Goal: Task Accomplishment & Management: Use online tool/utility

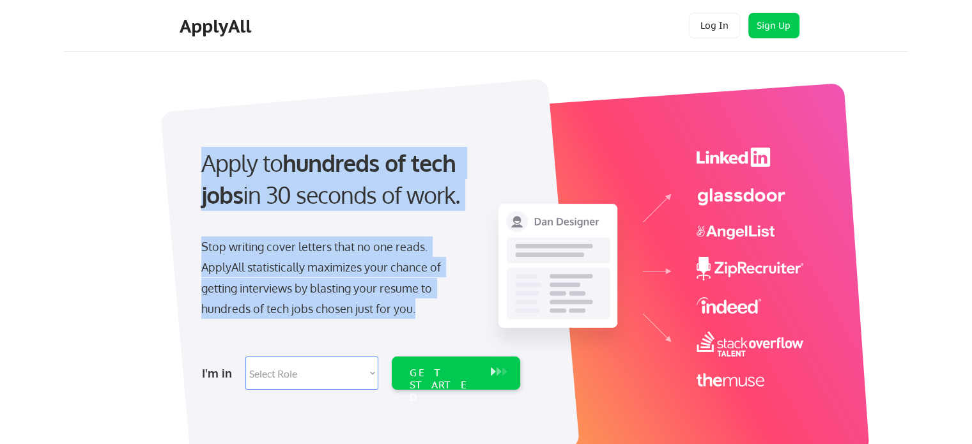
drag, startPoint x: 199, startPoint y: 160, endPoint x: 433, endPoint y: 317, distance: 280.9
click at [433, 317] on div "Apply to hundreds of tech jobs in 30 seconds of work. Stop writing cover letter…" at bounding box center [359, 264] width 357 height 261
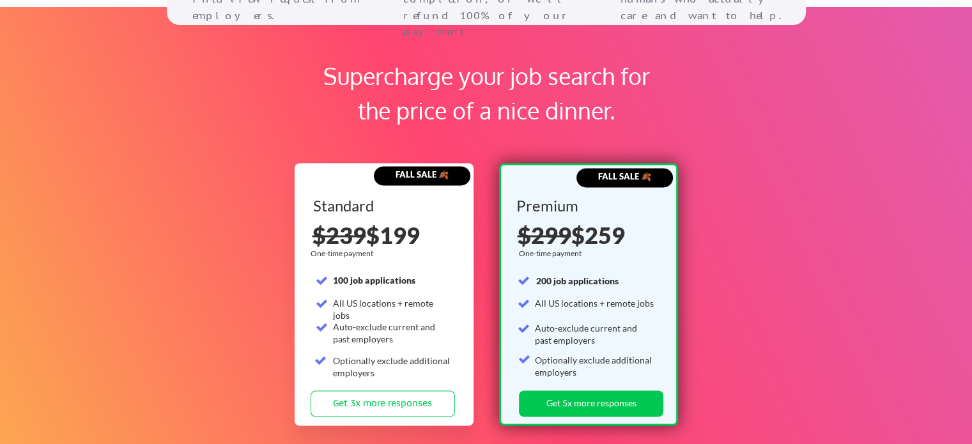
scroll to position [1894, 0]
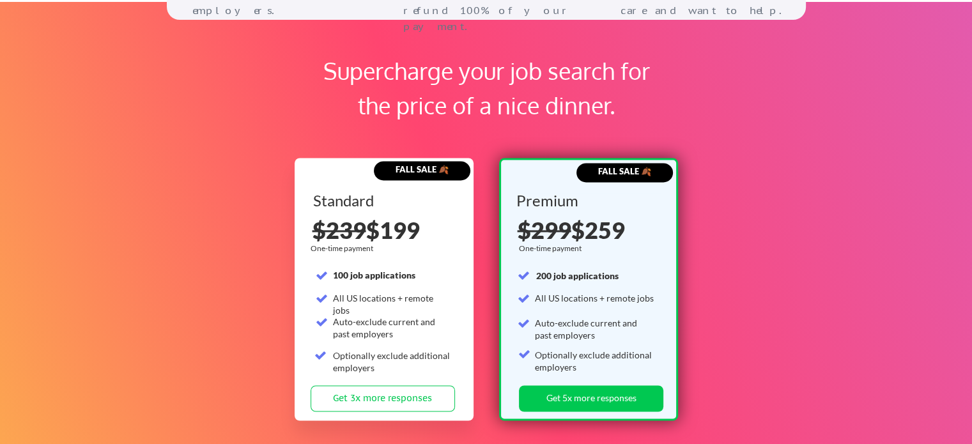
click at [332, 65] on div "Supercharge your job search for the price of a nice dinner." at bounding box center [486, 88] width 358 height 69
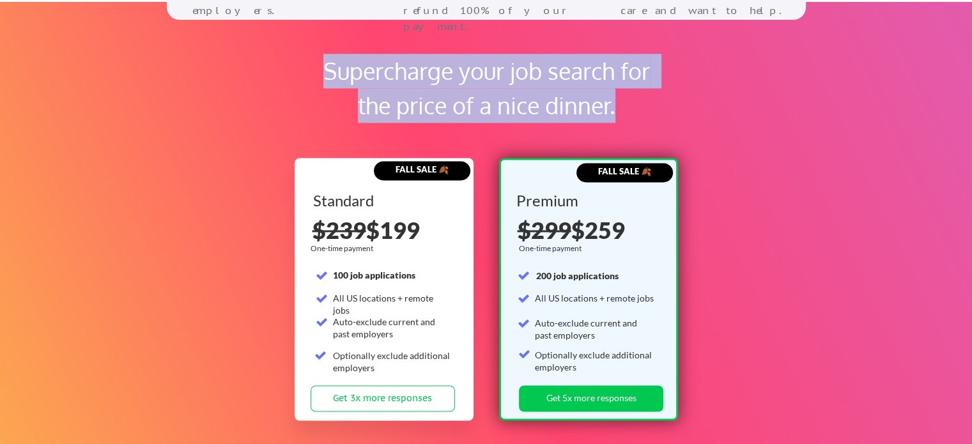
drag, startPoint x: 332, startPoint y: 65, endPoint x: 613, endPoint y: 104, distance: 284.5
click at [613, 104] on div "Supercharge your job search for the price of a nice dinner." at bounding box center [486, 88] width 358 height 69
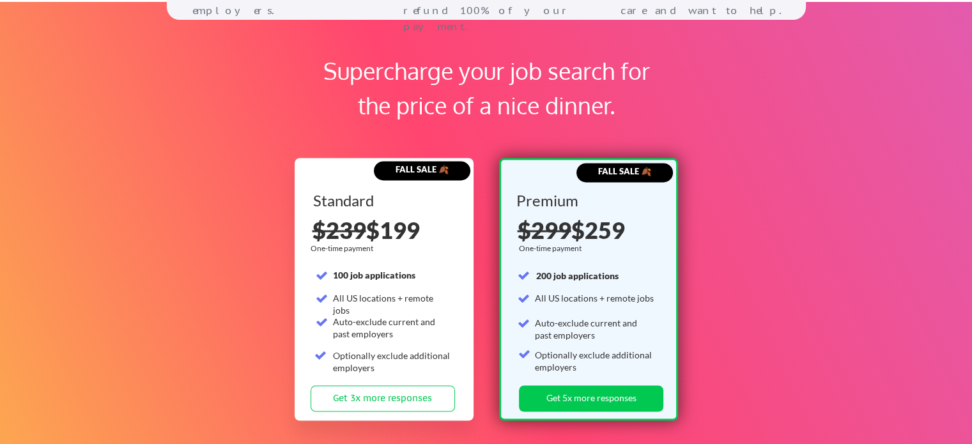
click at [613, 104] on div "Supercharge your job search for the price of a nice dinner." at bounding box center [486, 88] width 358 height 69
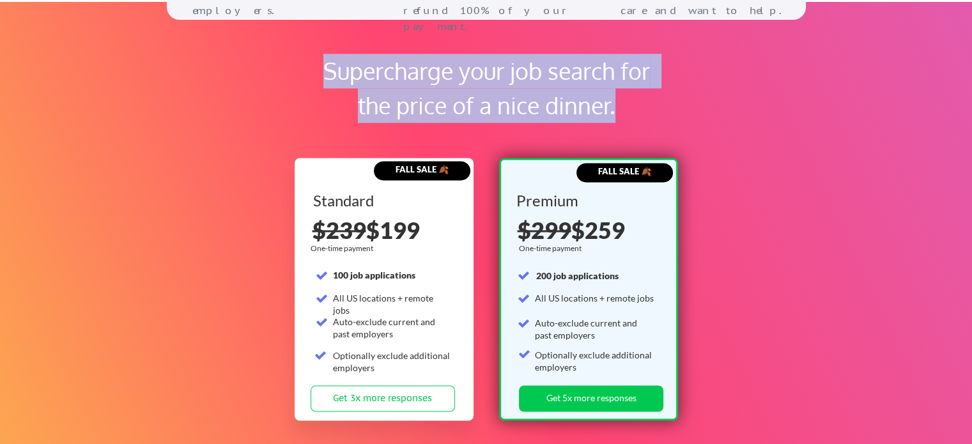
drag, startPoint x: 613, startPoint y: 104, endPoint x: 323, endPoint y: 81, distance: 291.0
click at [323, 81] on div "Supercharge your job search for the price of a nice dinner." at bounding box center [486, 88] width 358 height 69
drag, startPoint x: 323, startPoint y: 81, endPoint x: 639, endPoint y: 111, distance: 317.0
click at [639, 111] on div "Supercharge your job search for the price of a nice dinner." at bounding box center [486, 88] width 358 height 69
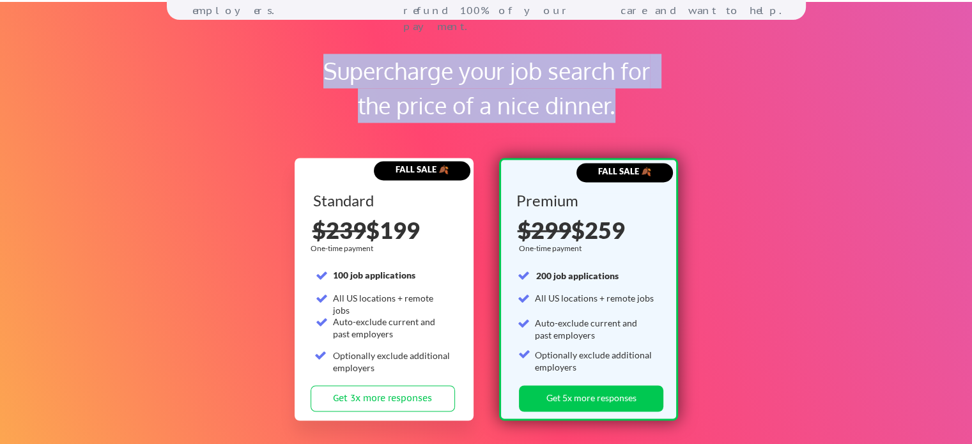
click at [639, 111] on div "Supercharge your job search for the price of a nice dinner." at bounding box center [486, 88] width 358 height 69
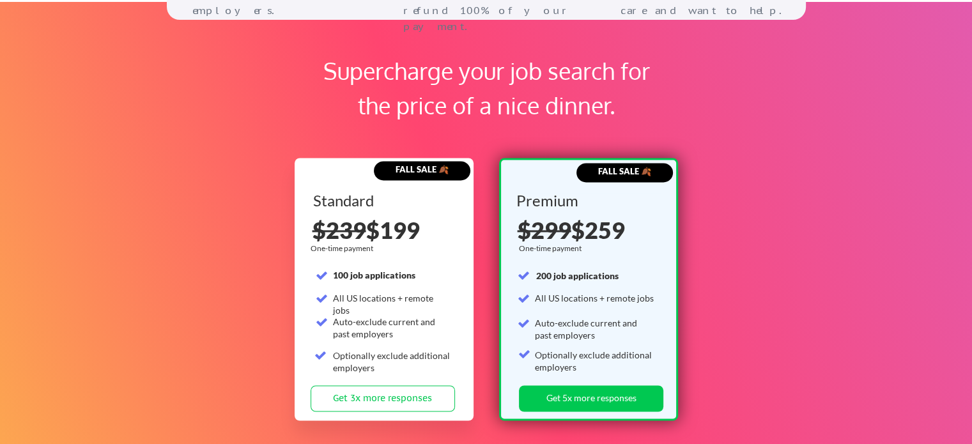
drag, startPoint x: 639, startPoint y: 111, endPoint x: 339, endPoint y: 48, distance: 306.2
click at [339, 48] on div "Supercharge your job search for the price of a nice dinner. FALL SALE 🍂 Standar…" at bounding box center [486, 274] width 972 height 544
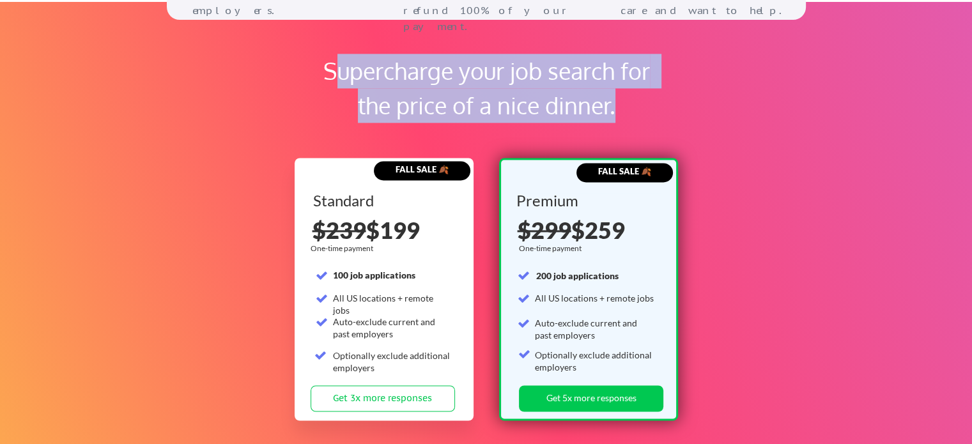
drag, startPoint x: 330, startPoint y: 65, endPoint x: 631, endPoint y: 100, distance: 303.0
click at [631, 100] on div "Supercharge your job search for the price of a nice dinner." at bounding box center [486, 88] width 358 height 69
drag, startPoint x: 631, startPoint y: 100, endPoint x: 326, endPoint y: 66, distance: 307.3
click at [326, 66] on div "Supercharge your job search for the price of a nice dinner." at bounding box center [486, 88] width 358 height 69
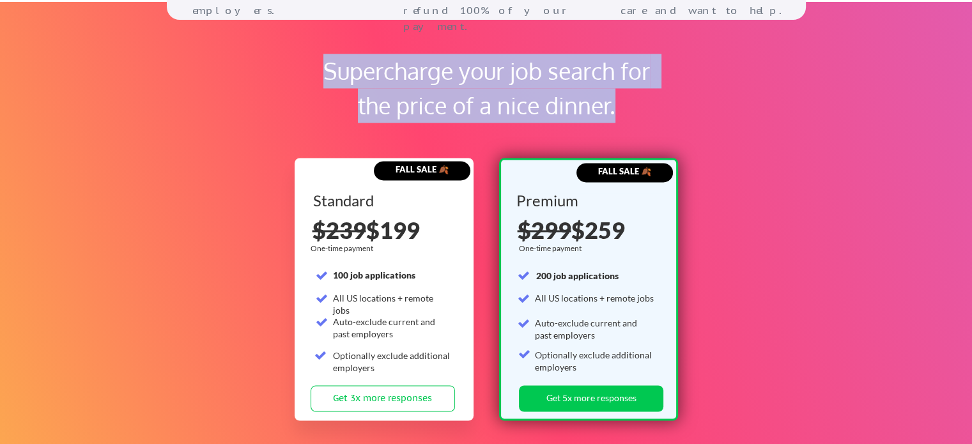
click at [326, 66] on div "Supercharge your job search for the price of a nice dinner." at bounding box center [486, 88] width 358 height 69
drag, startPoint x: 326, startPoint y: 66, endPoint x: 615, endPoint y: 102, distance: 291.6
click at [615, 102] on div "Supercharge your job search for the price of a nice dinner." at bounding box center [486, 88] width 358 height 69
